Goal: Information Seeking & Learning: Learn about a topic

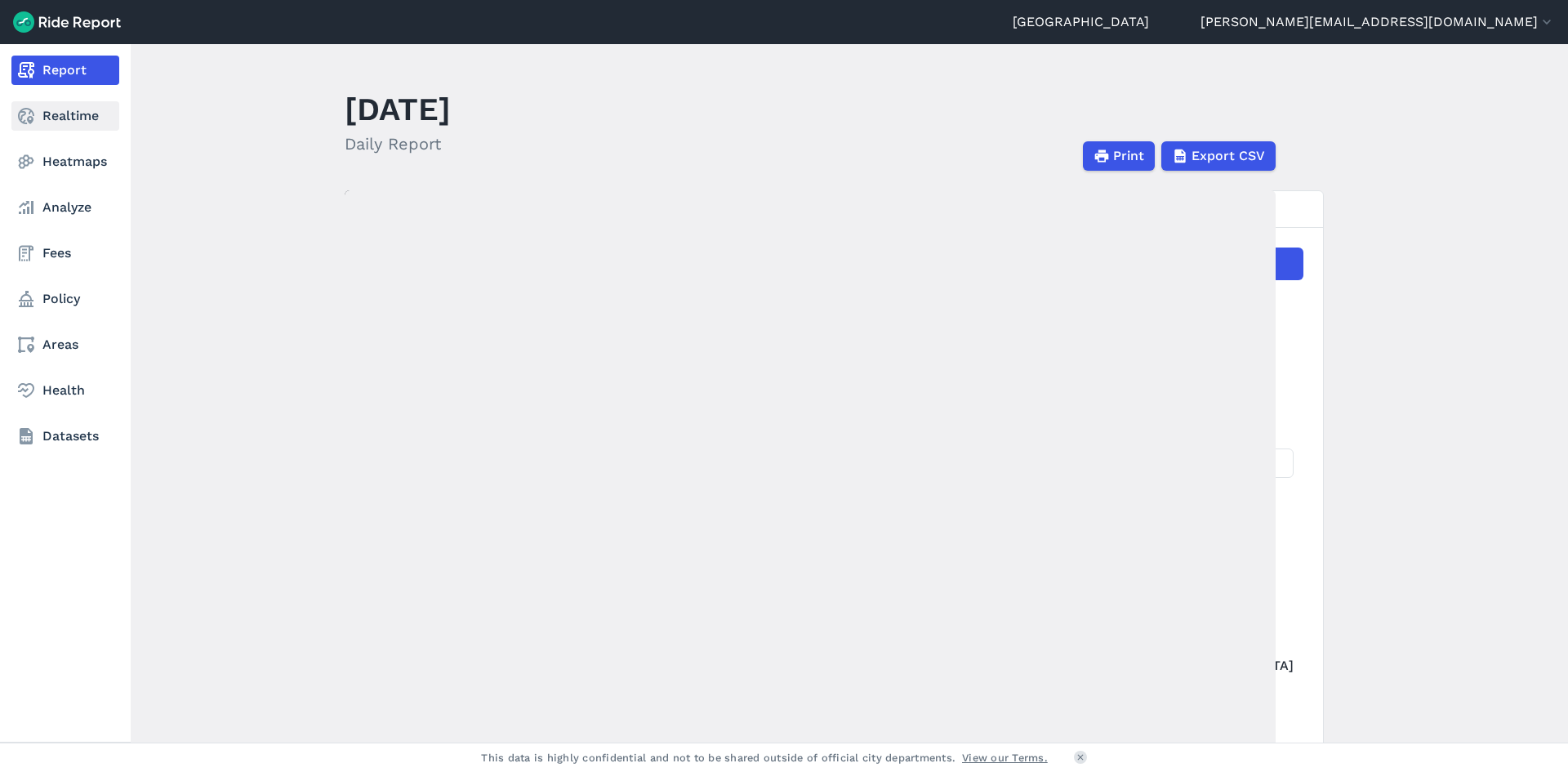
click at [72, 108] on link "Realtime" at bounding box center [65, 116] width 108 height 30
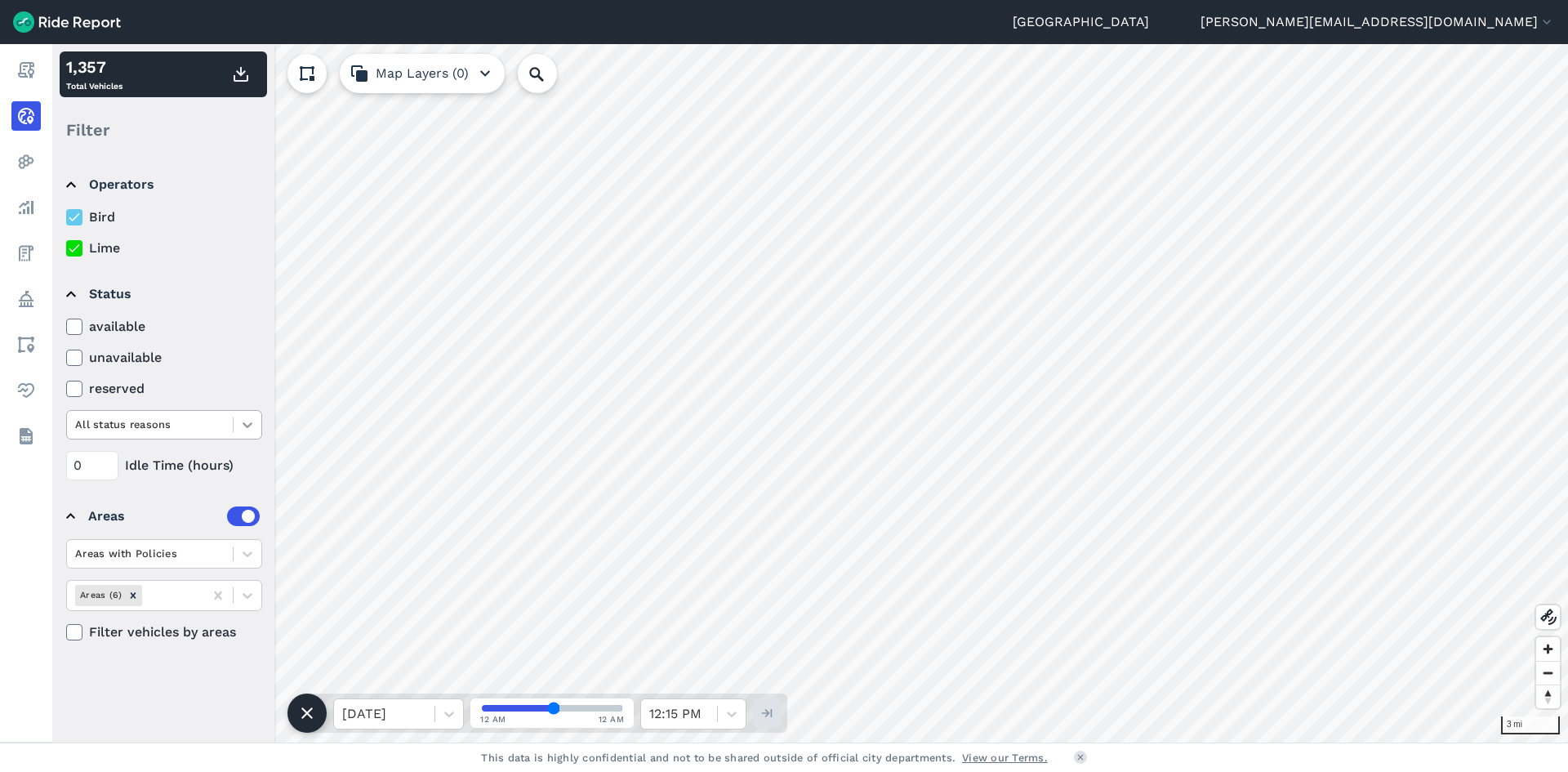
click at [244, 430] on icon at bounding box center [248, 424] width 16 height 16
click at [449, 714] on icon at bounding box center [449, 714] width 16 height 16
click at [379, 675] on div "[DATE]" at bounding box center [399, 672] width 131 height 32
click at [448, 712] on icon at bounding box center [449, 714] width 16 height 16
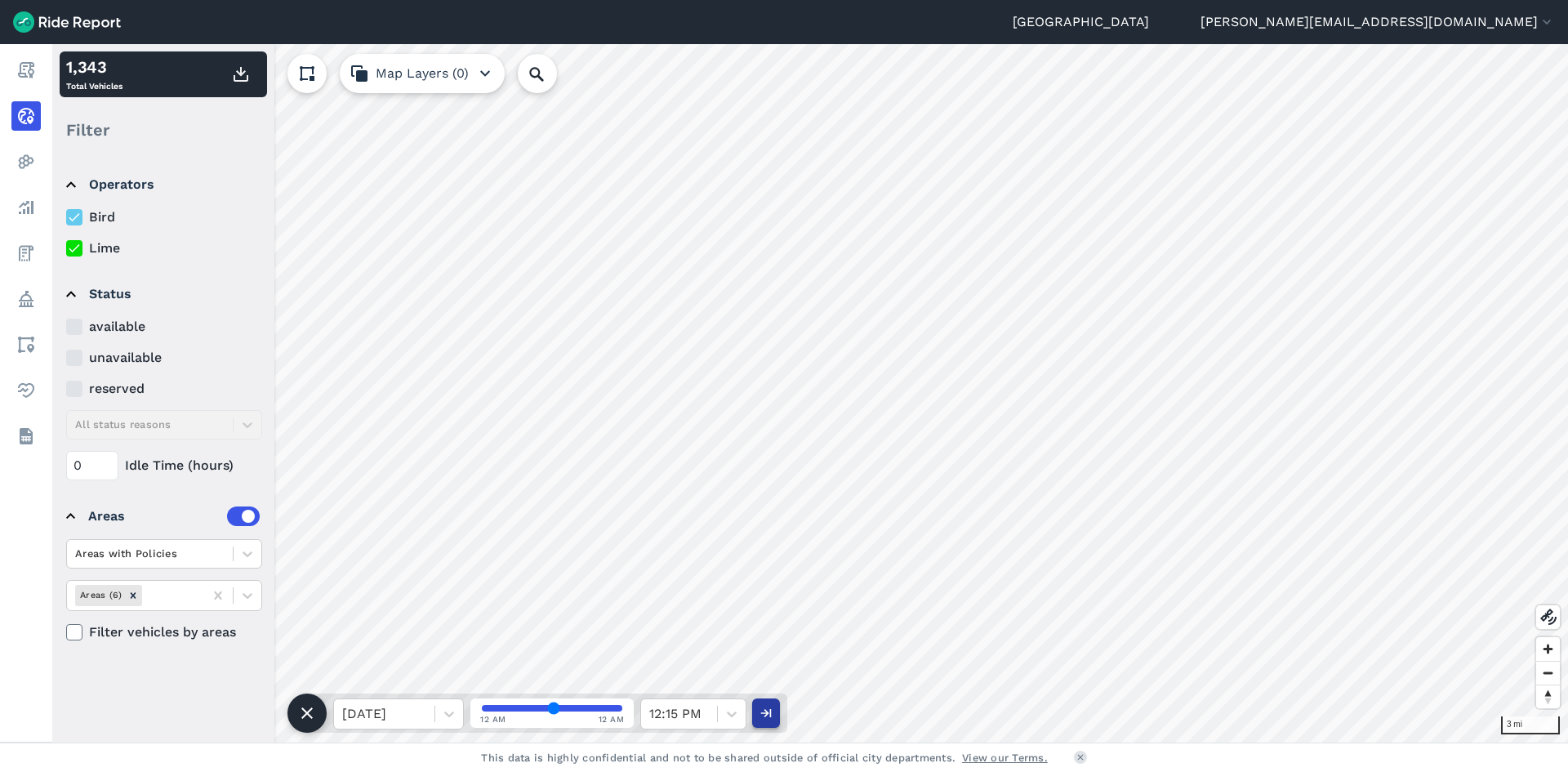
click at [762, 707] on icon "button" at bounding box center [766, 713] width 16 height 16
click at [728, 707] on icon at bounding box center [732, 714] width 16 height 16
drag, startPoint x: 562, startPoint y: 703, endPoint x: 534, endPoint y: 707, distance: 28.3
type input "34"
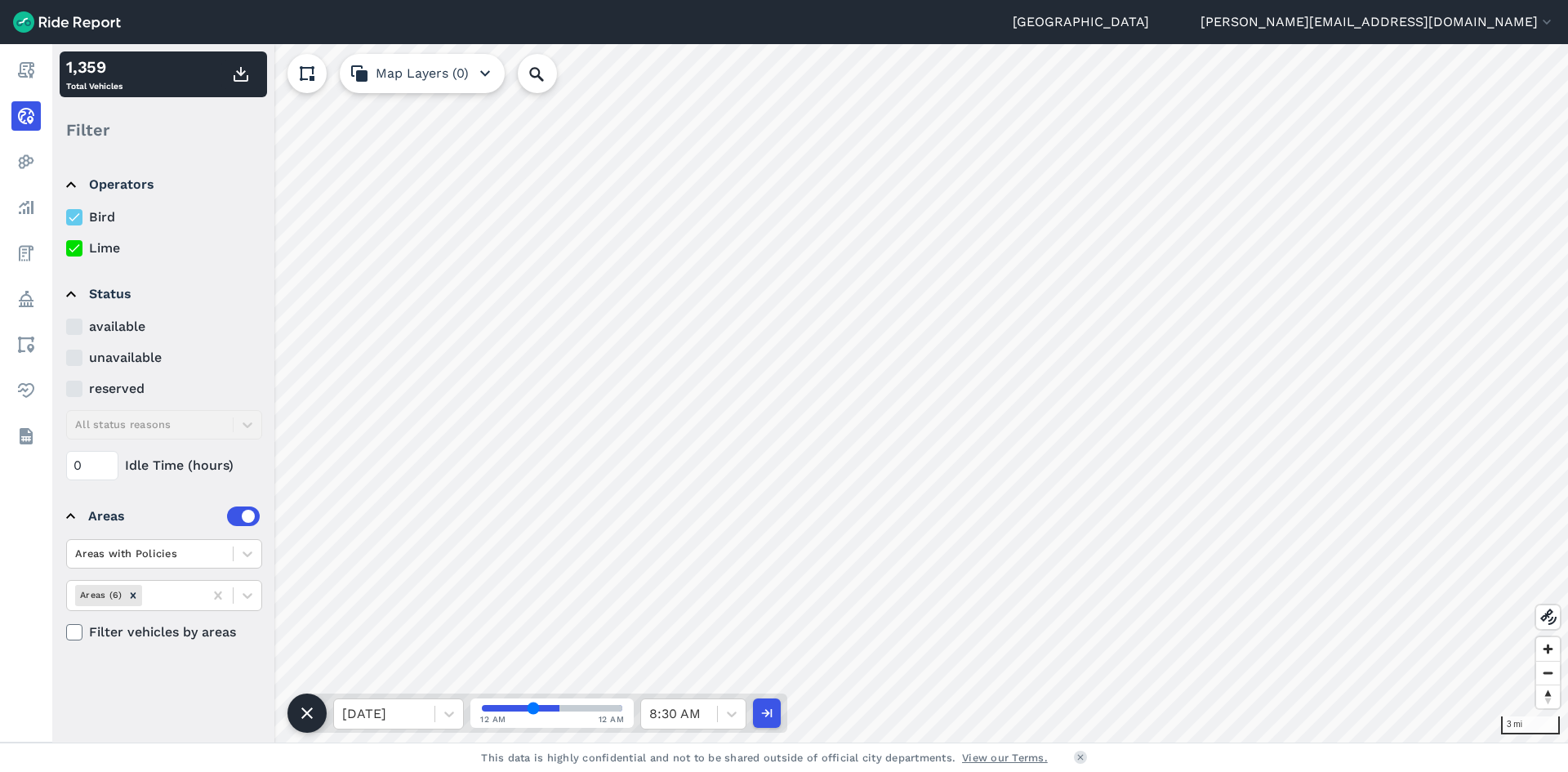
click at [534, 707] on input "range" at bounding box center [552, 707] width 141 height 6
click at [454, 712] on icon at bounding box center [449, 714] width 16 height 16
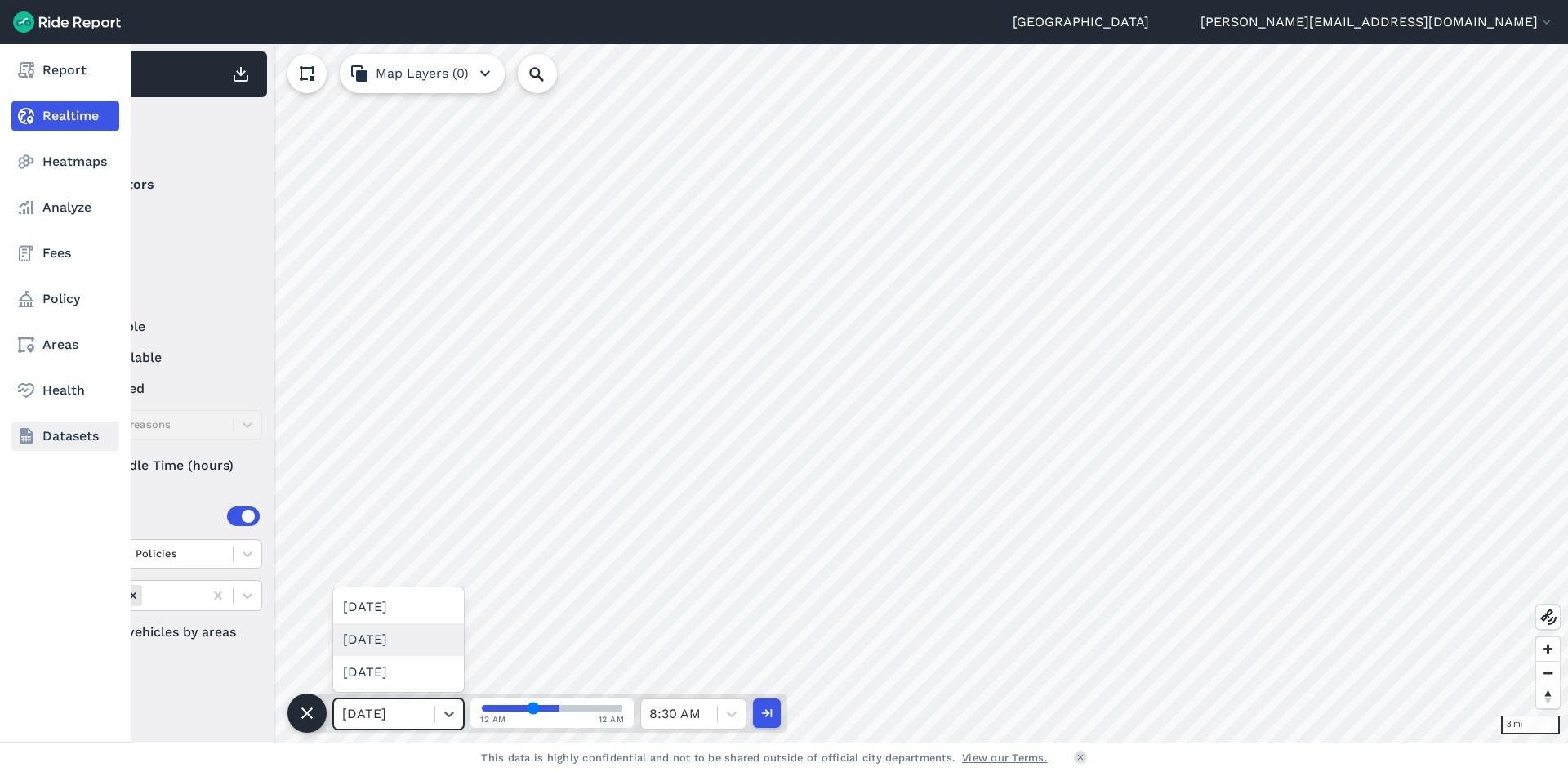
click at [89, 429] on link "Datasets" at bounding box center [65, 436] width 108 height 30
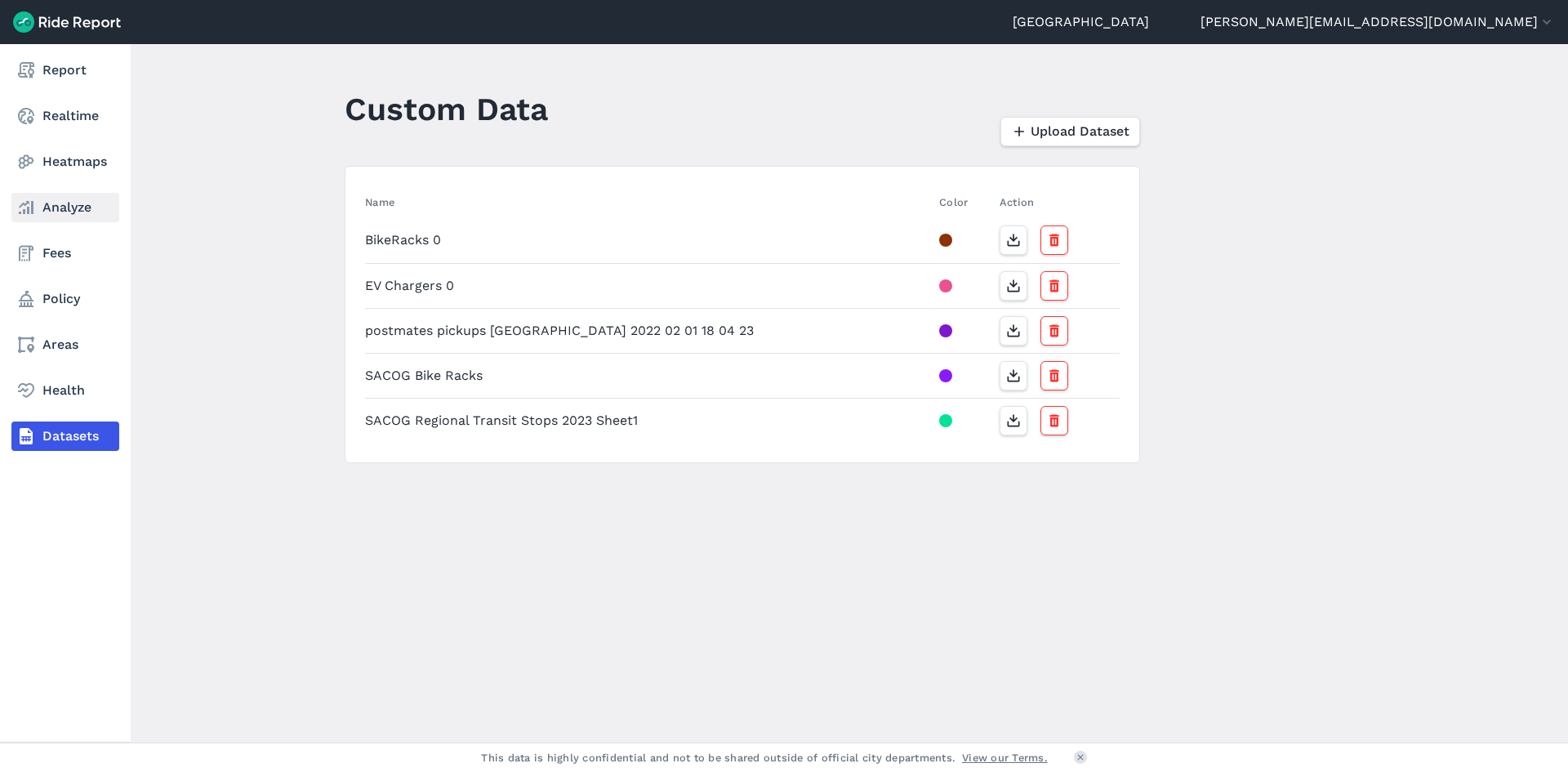
click at [68, 206] on link "Analyze" at bounding box center [65, 207] width 108 height 30
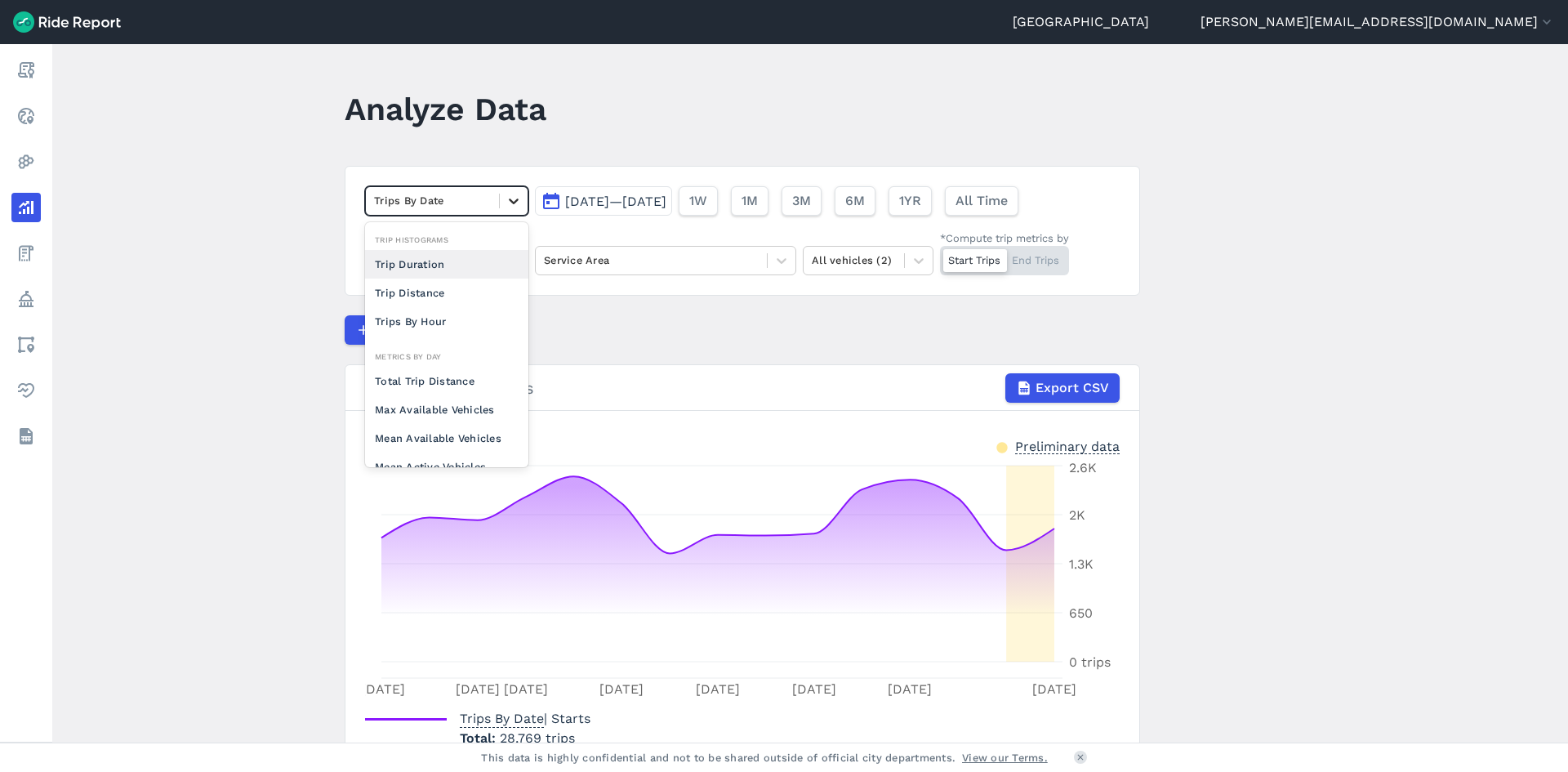
drag, startPoint x: 524, startPoint y: 197, endPoint x: 516, endPoint y: 196, distance: 8.1
click at [518, 197] on div at bounding box center [513, 201] width 28 height 28
click at [440, 267] on div "Trip Duration" at bounding box center [447, 265] width 163 height 29
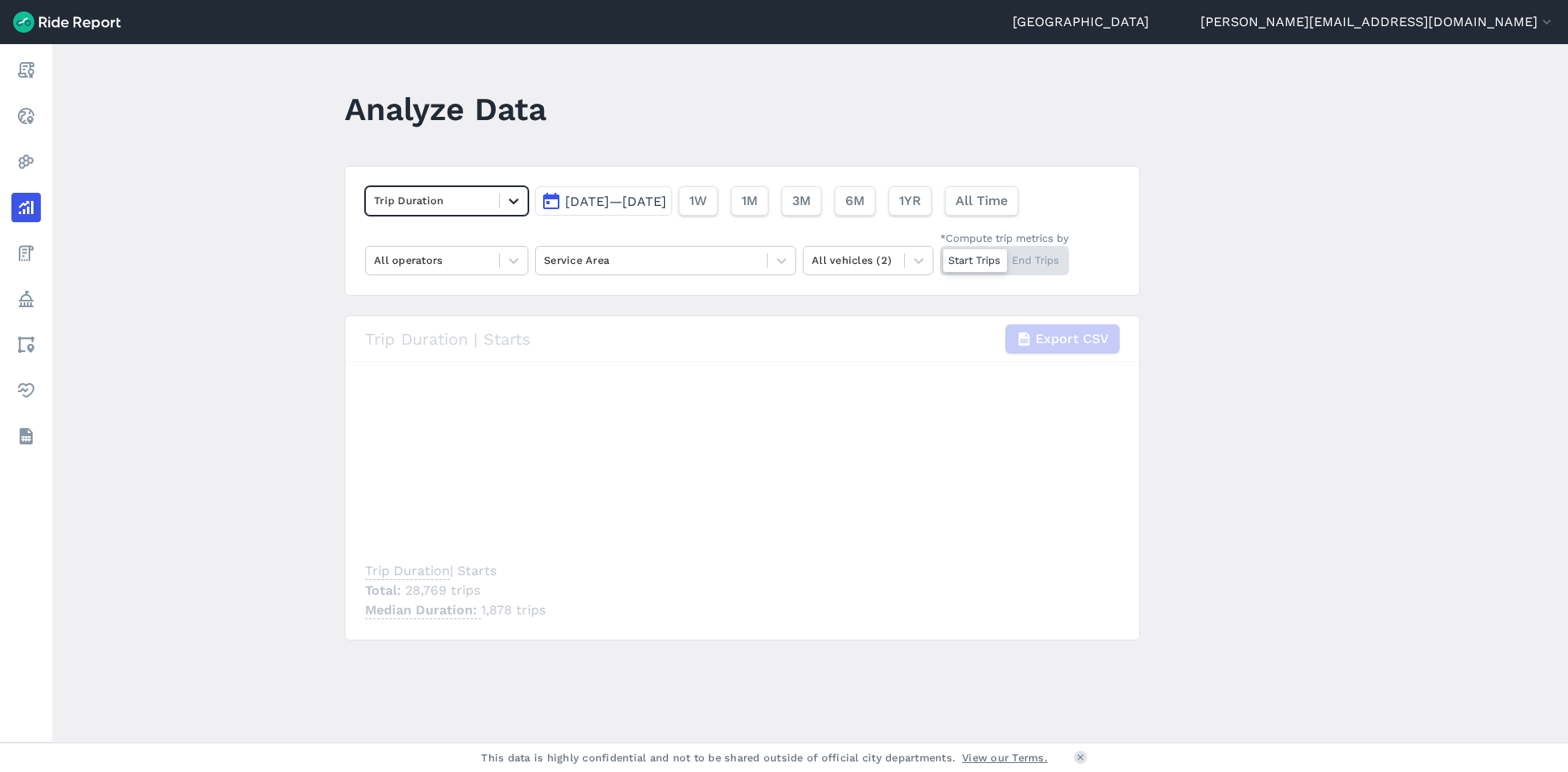
click at [513, 198] on icon at bounding box center [514, 201] width 16 height 16
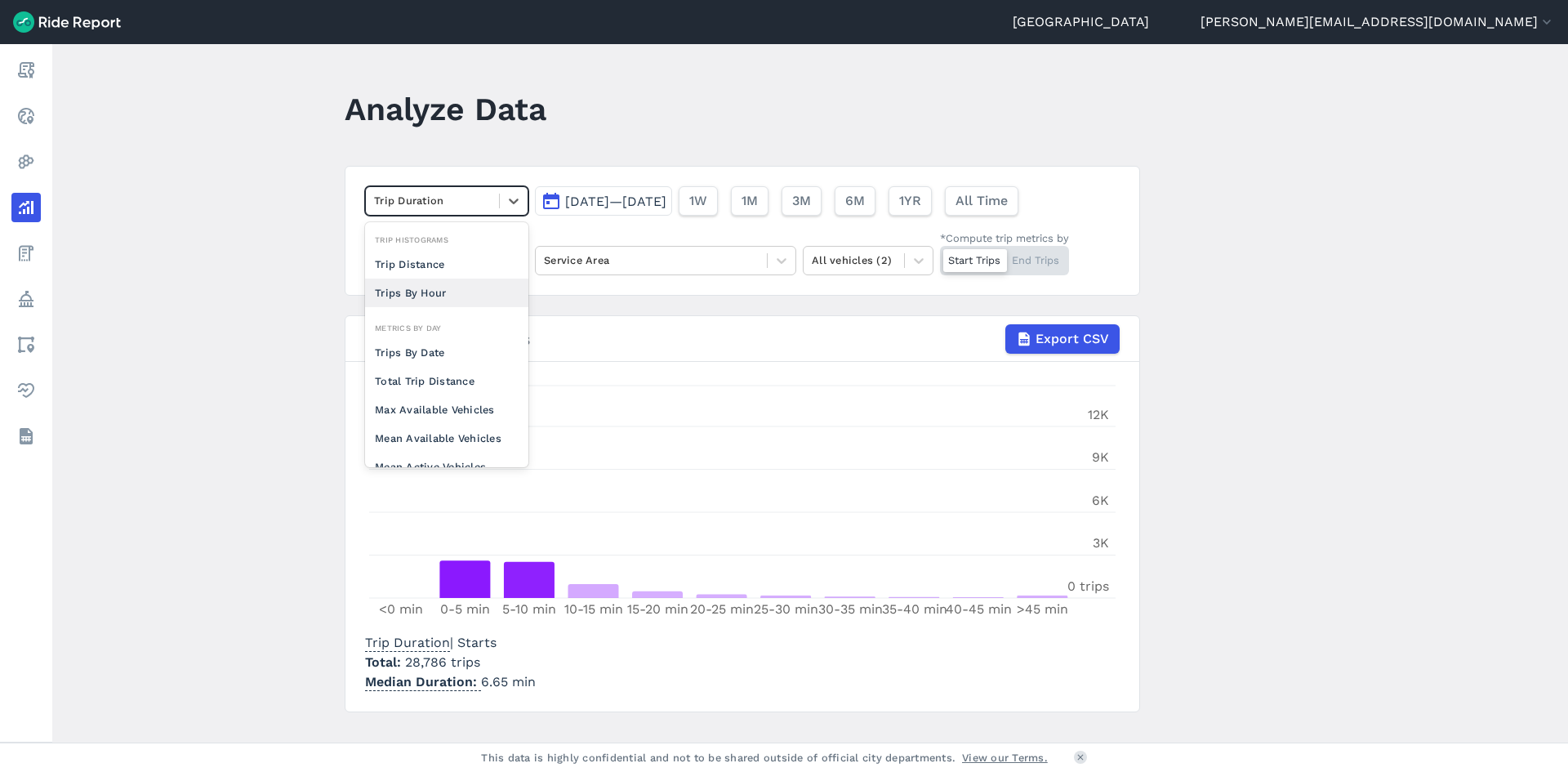
click at [474, 288] on div "Trips By Hour" at bounding box center [447, 293] width 163 height 29
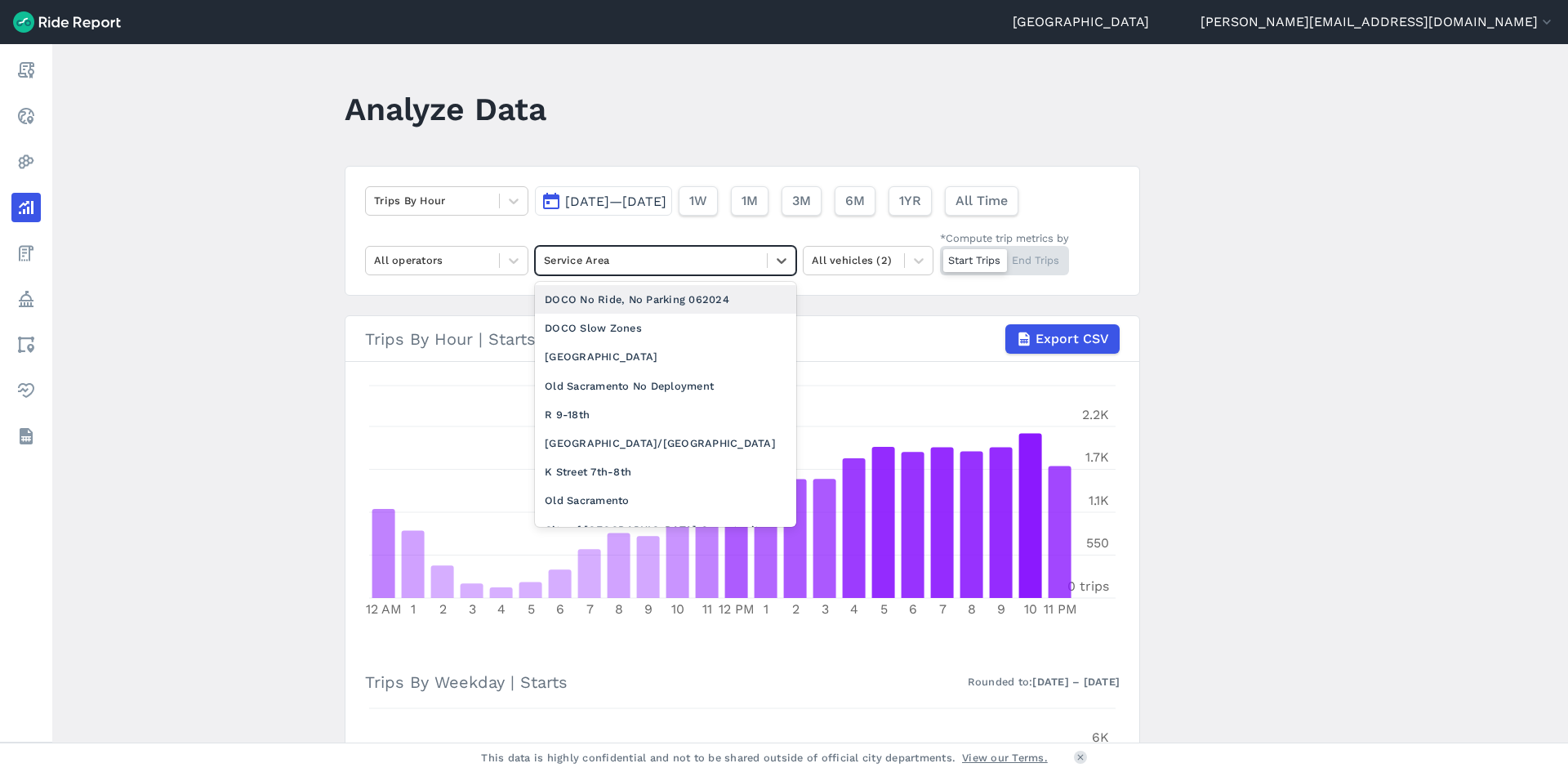
click at [584, 269] on div at bounding box center [652, 260] width 215 height 19
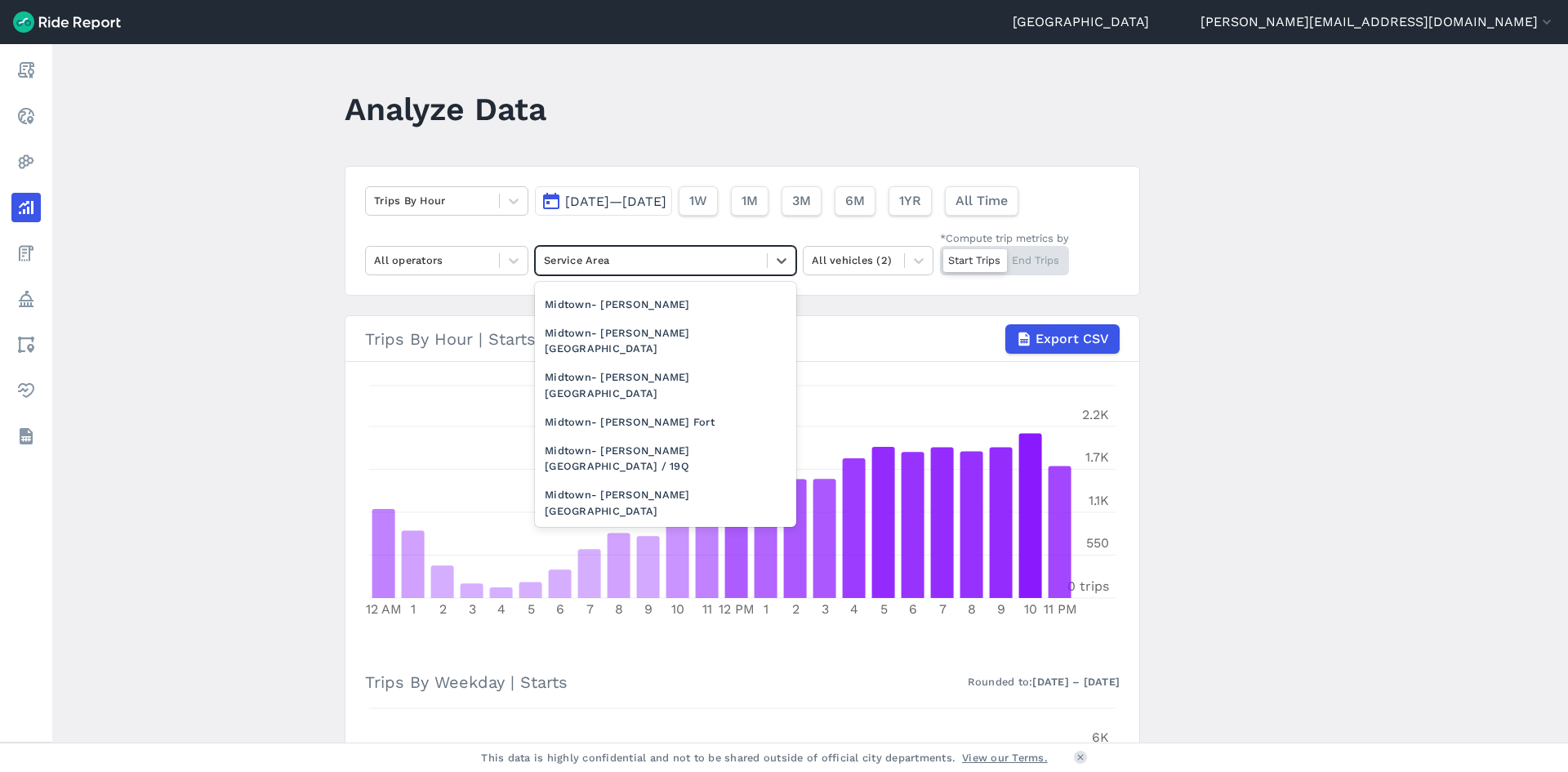
scroll to position [1488, 0]
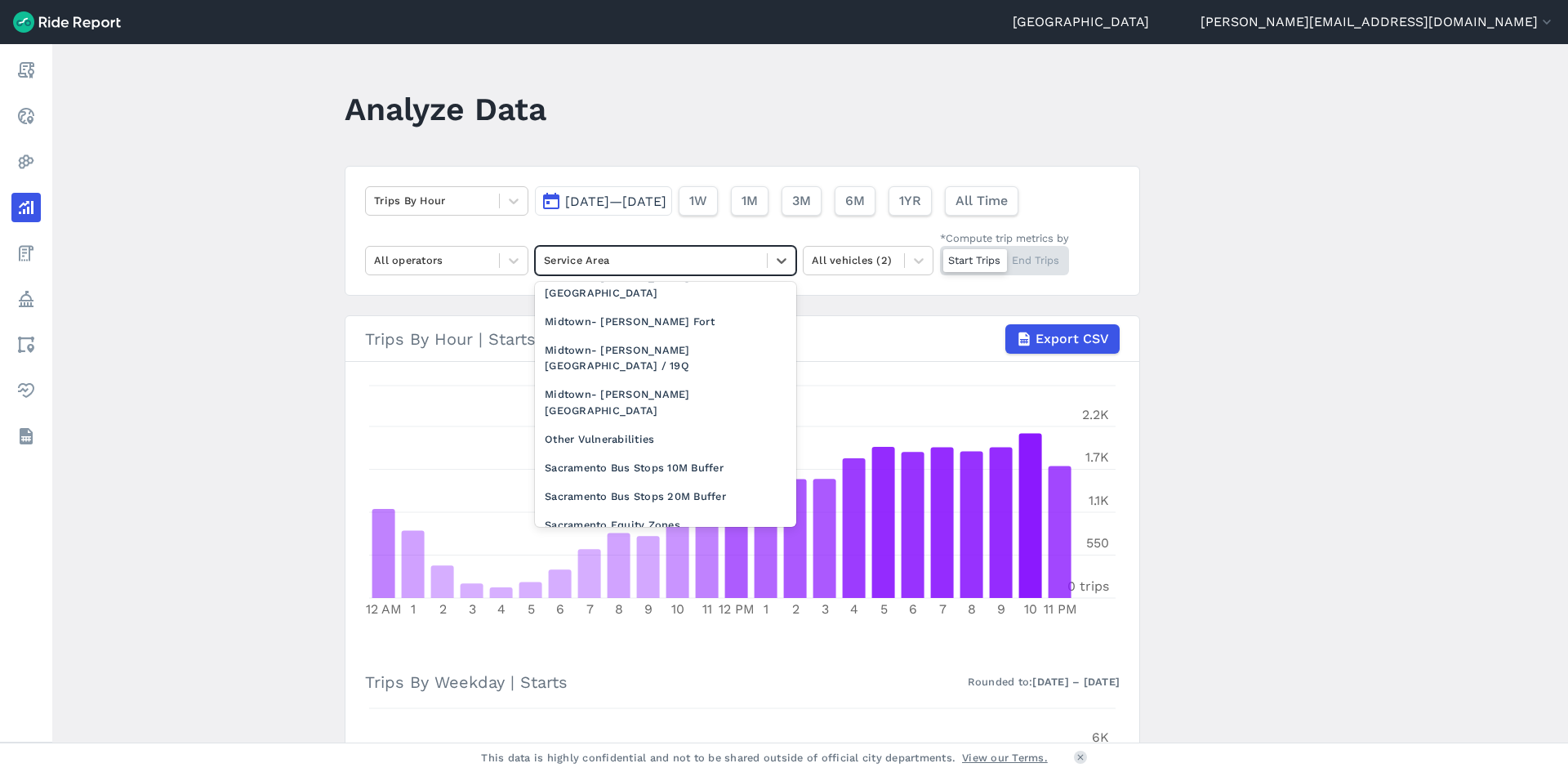
click at [623, 683] on div "[GEOGRAPHIC_DATA]" at bounding box center [665, 698] width 261 height 29
